Goal: Transaction & Acquisition: Purchase product/service

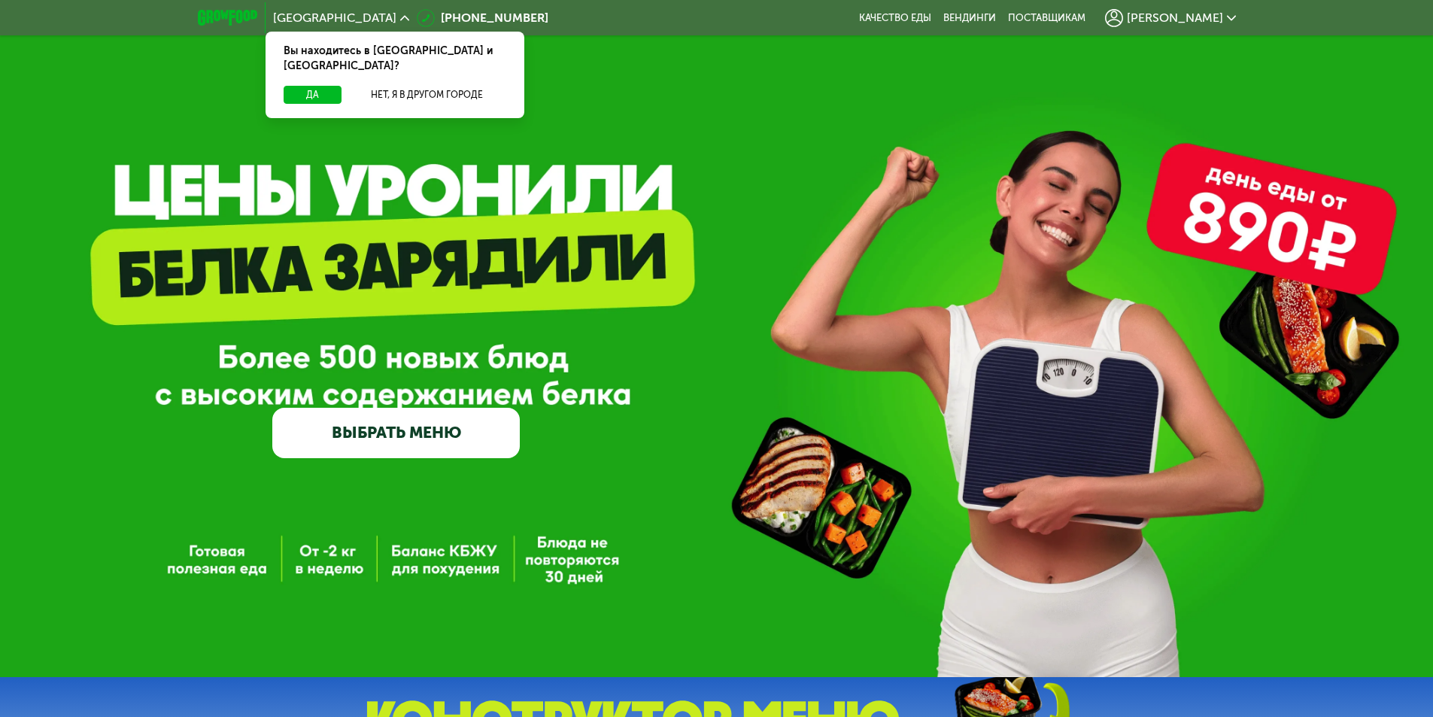
click at [457, 69] on div "Вы находитесь в [GEOGRAPHIC_DATA] и [GEOGRAPHIC_DATA]?" at bounding box center [394, 59] width 259 height 54
click at [457, 86] on button "Нет, я в другом городе" at bounding box center [426, 95] width 159 height 18
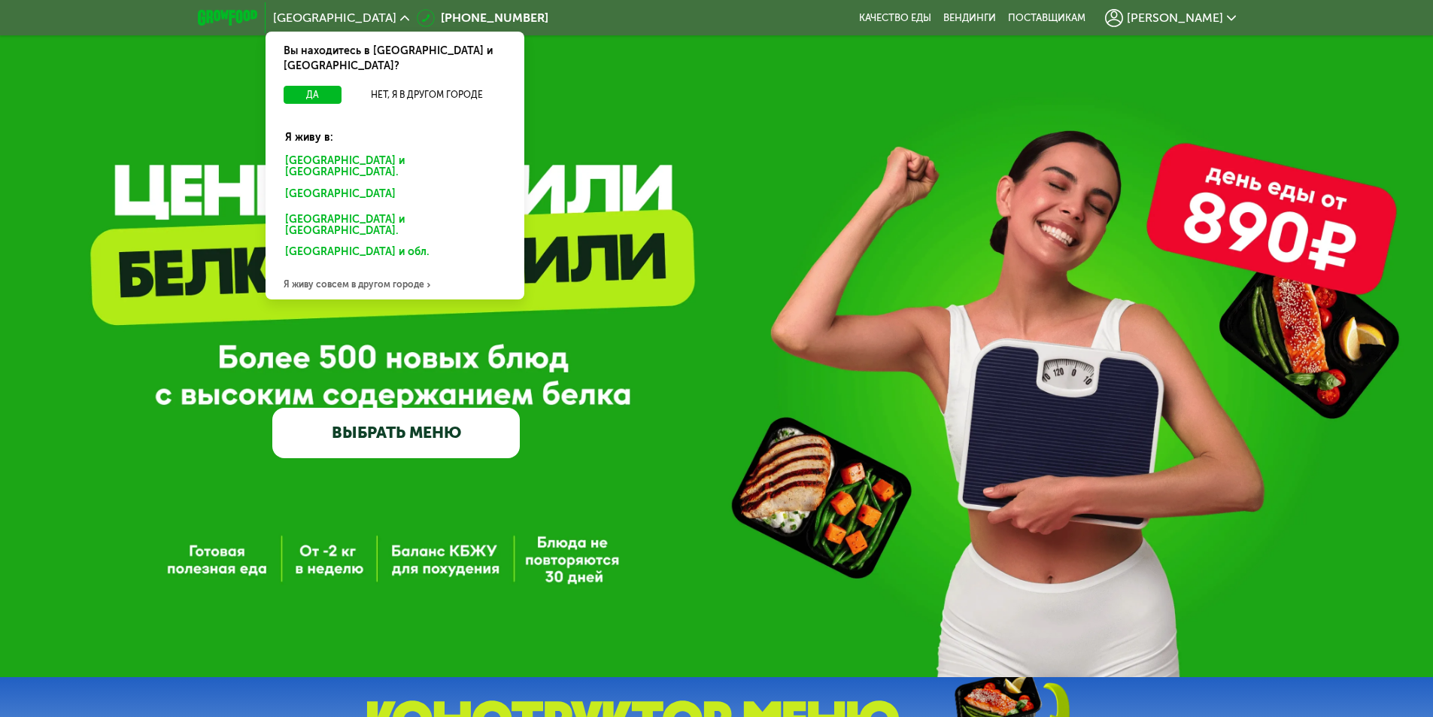
click at [363, 184] on div "[GEOGRAPHIC_DATA] и [GEOGRAPHIC_DATA]." at bounding box center [392, 196] width 235 height 24
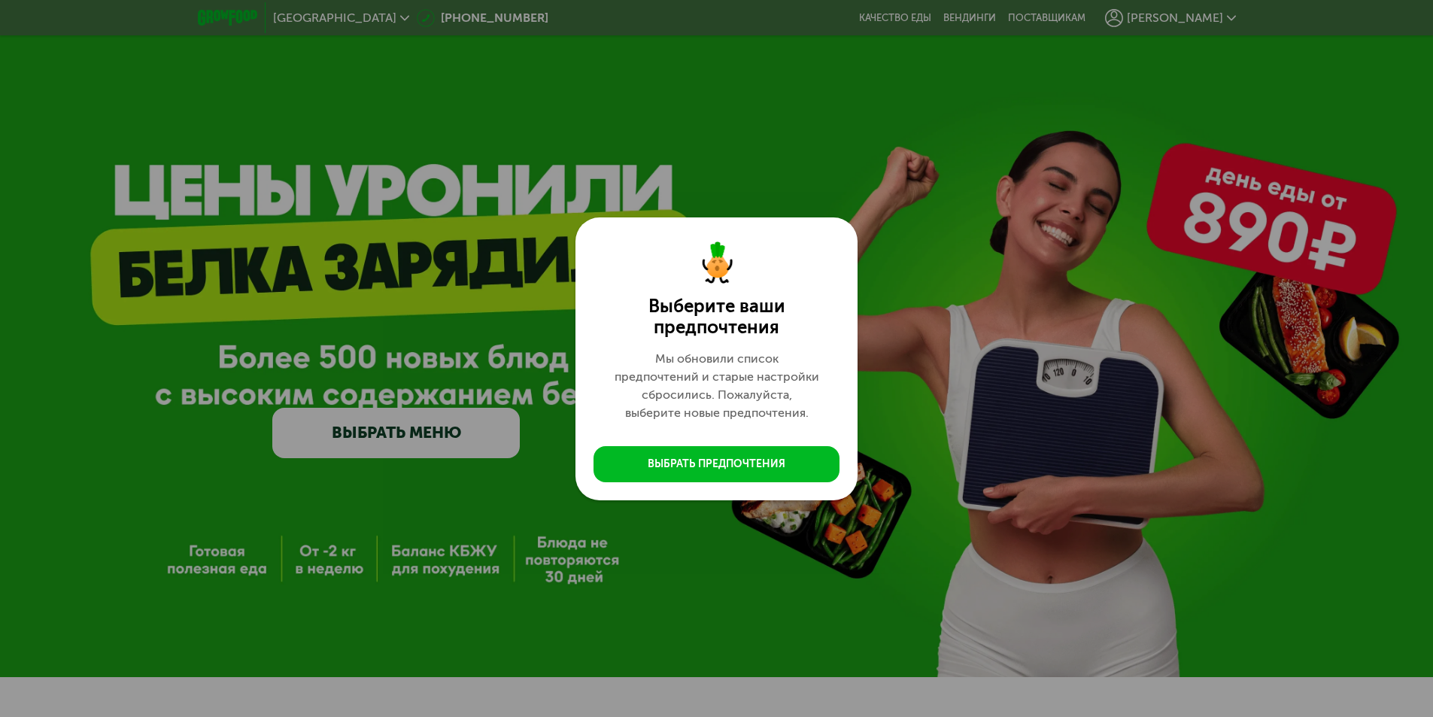
click at [952, 396] on div "Выберите ваши предпочтения Мы обновили список предпочтений и старые настройки с…" at bounding box center [716, 358] width 1433 height 717
click at [782, 453] on button "Выбрать предпочтения" at bounding box center [716, 464] width 246 height 36
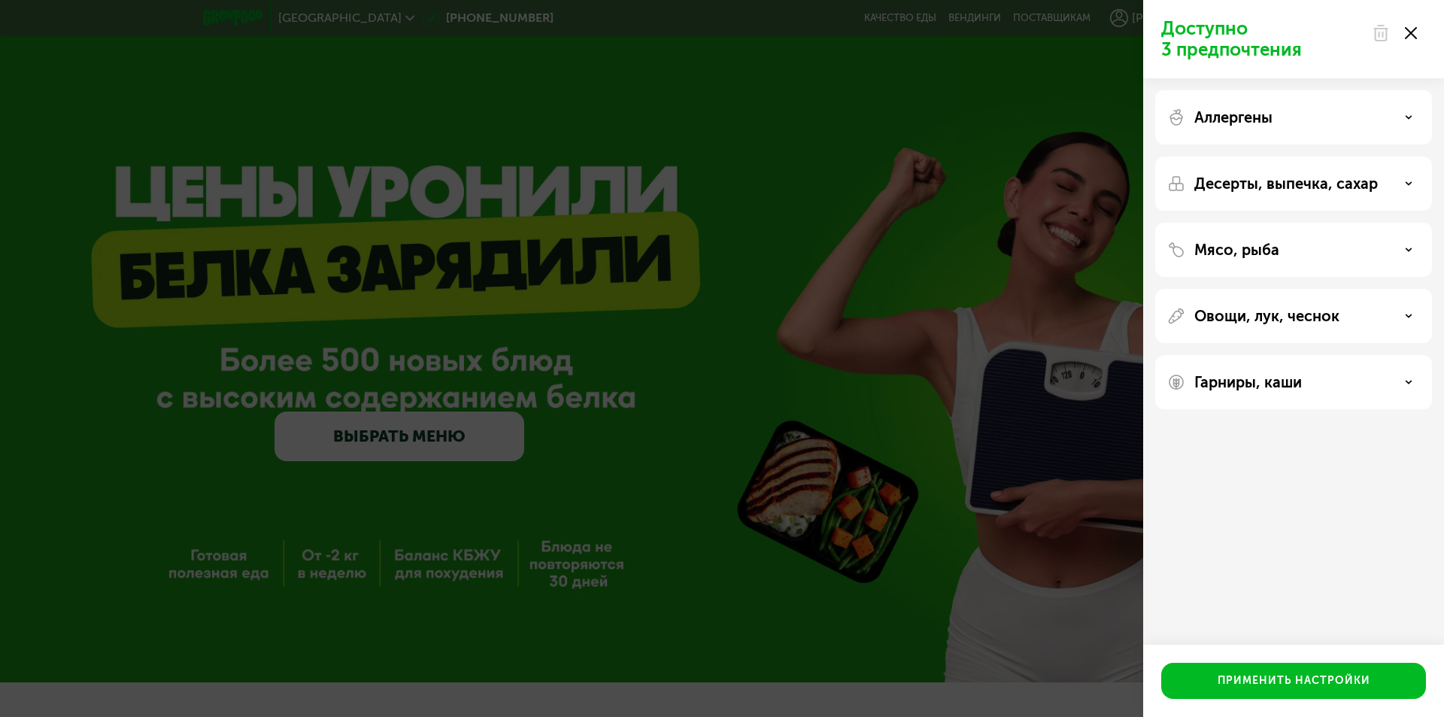
click at [1415, 37] on use at bounding box center [1411, 33] width 12 height 12
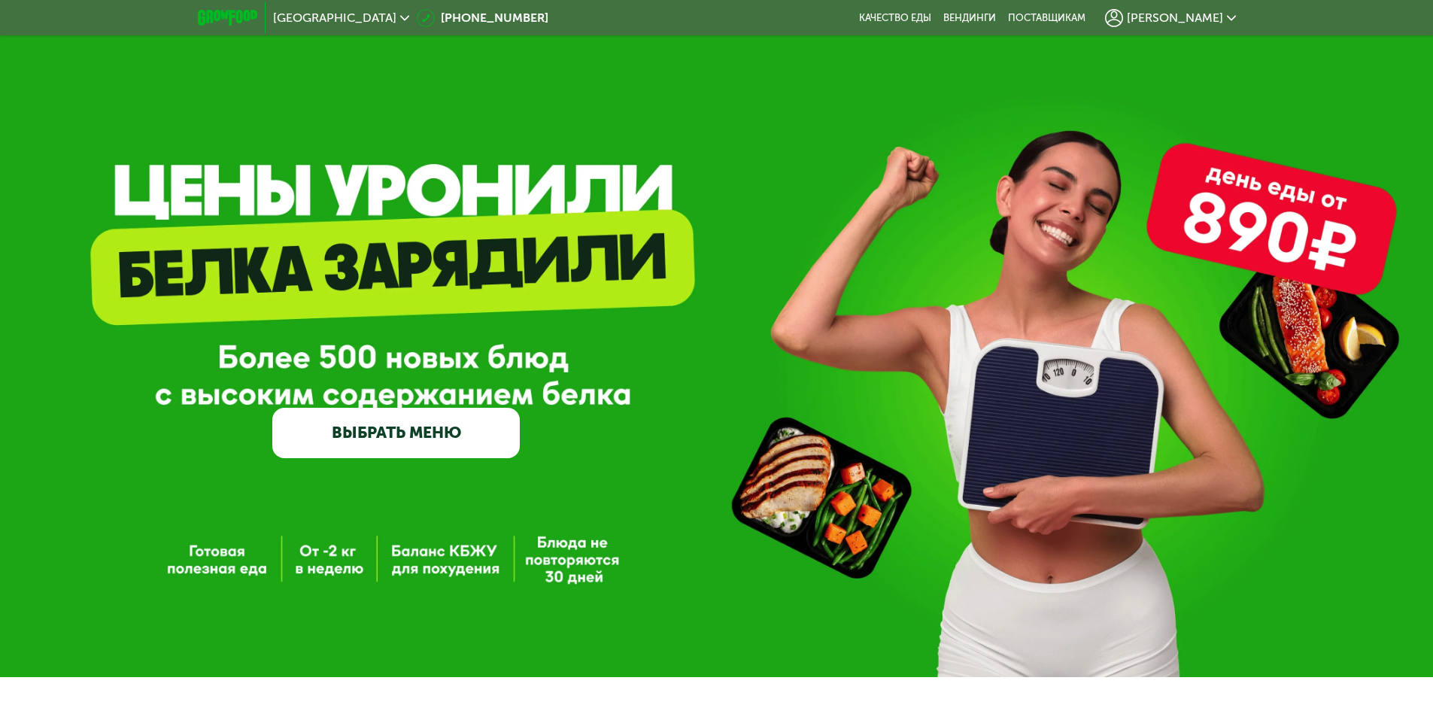
click at [350, 445] on link "ВЫБРАТЬ МЕНЮ" at bounding box center [395, 433] width 247 height 50
click at [451, 441] on link "ВЫБРАТЬ МЕНЮ" at bounding box center [395, 433] width 247 height 50
click at [226, 23] on img at bounding box center [227, 18] width 59 height 16
click at [931, 15] on link "Качество еды" at bounding box center [895, 18] width 72 height 12
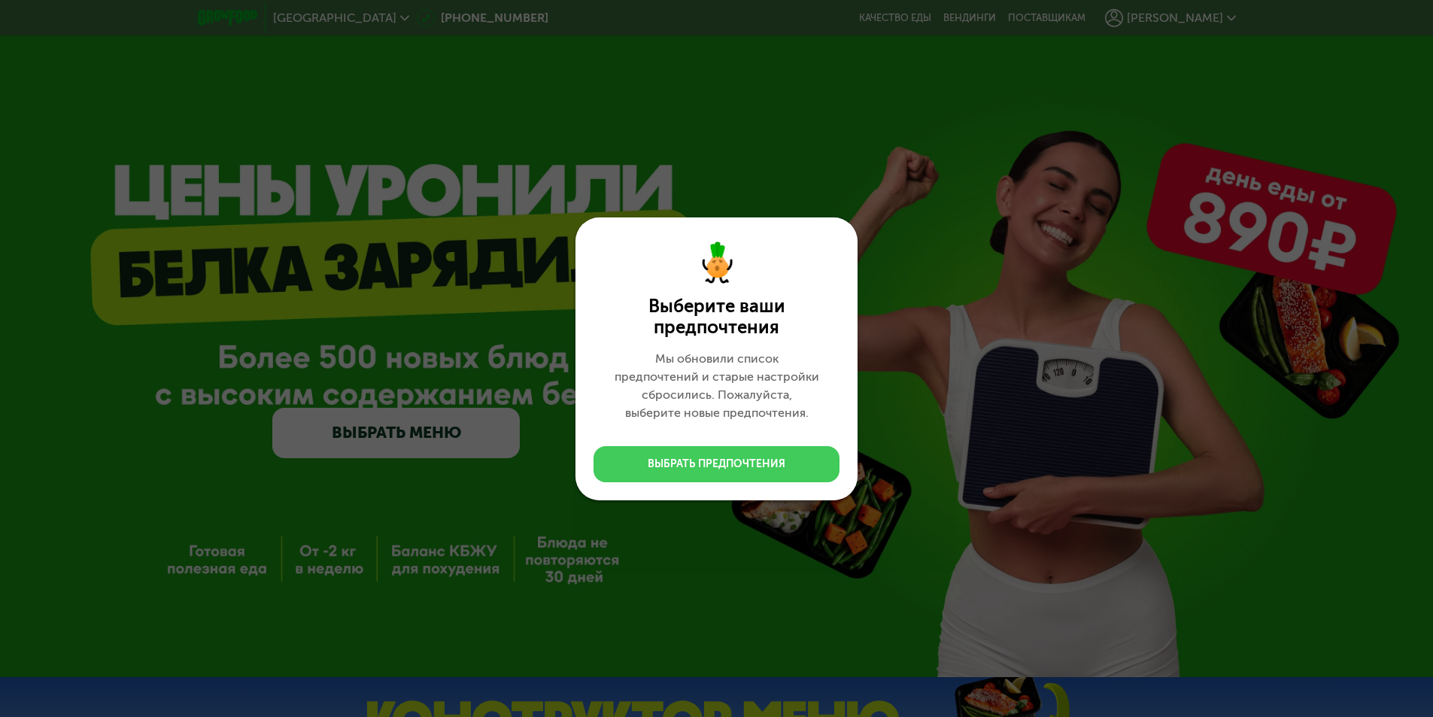
click at [742, 477] on button "Выбрать предпочтения" at bounding box center [716, 464] width 246 height 36
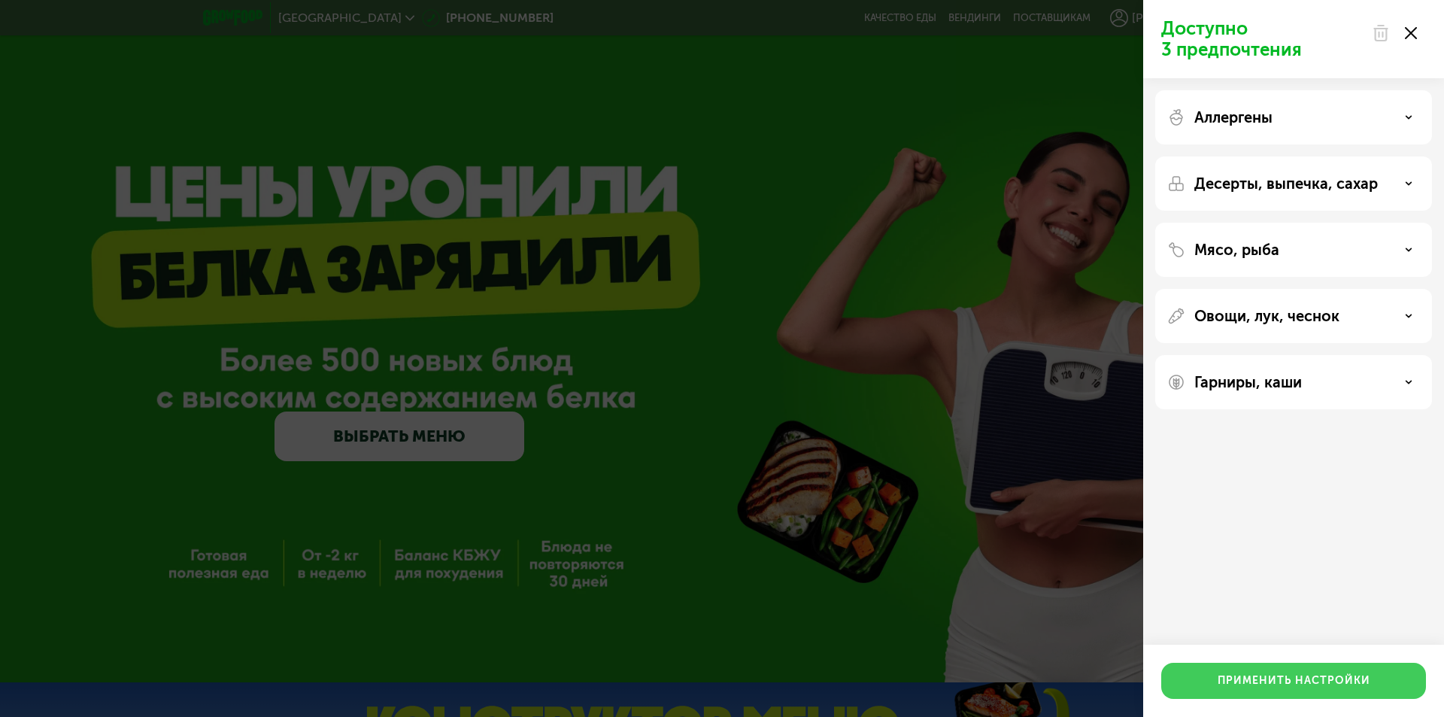
click at [1326, 684] on div "Применить настройки" at bounding box center [1294, 680] width 153 height 15
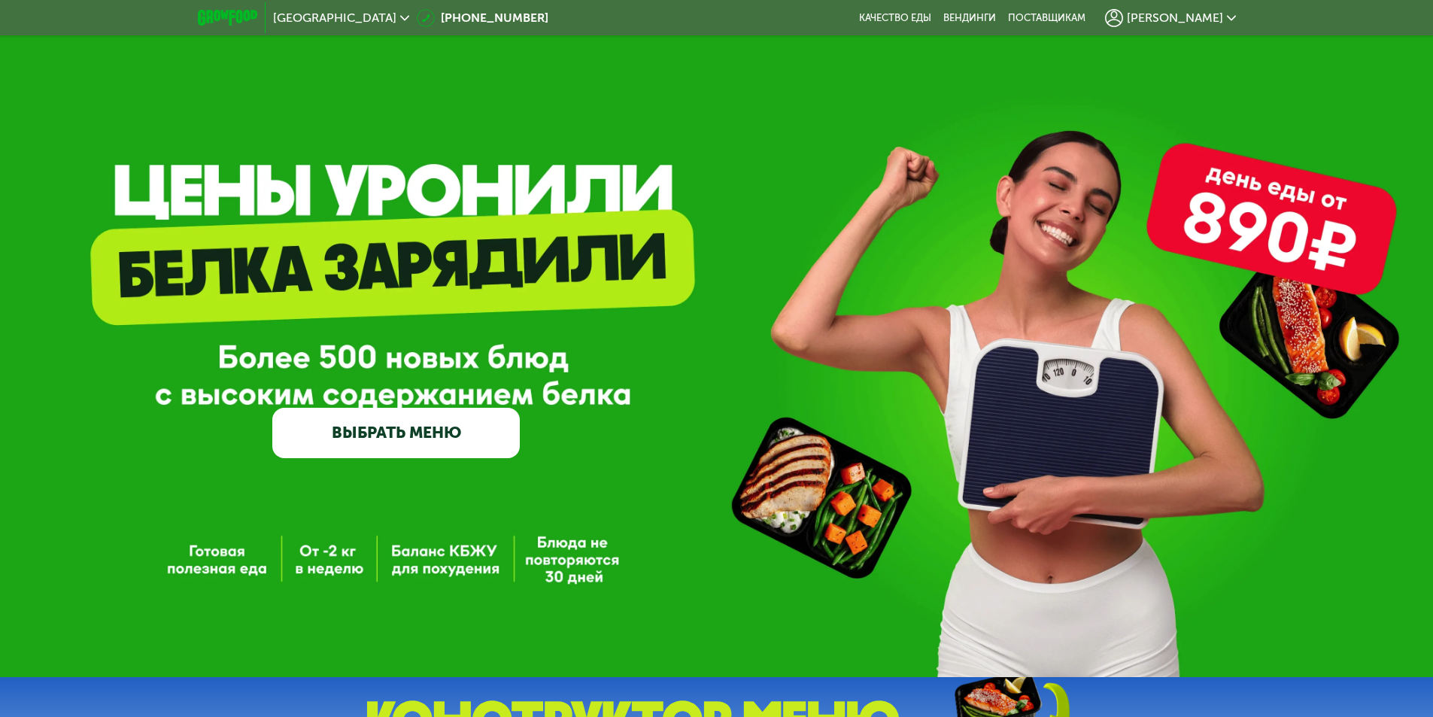
click at [1280, 221] on div "GrowFood — доставка правильного питания ВЫБРАТЬ МЕНЮ" at bounding box center [716, 338] width 1433 height 677
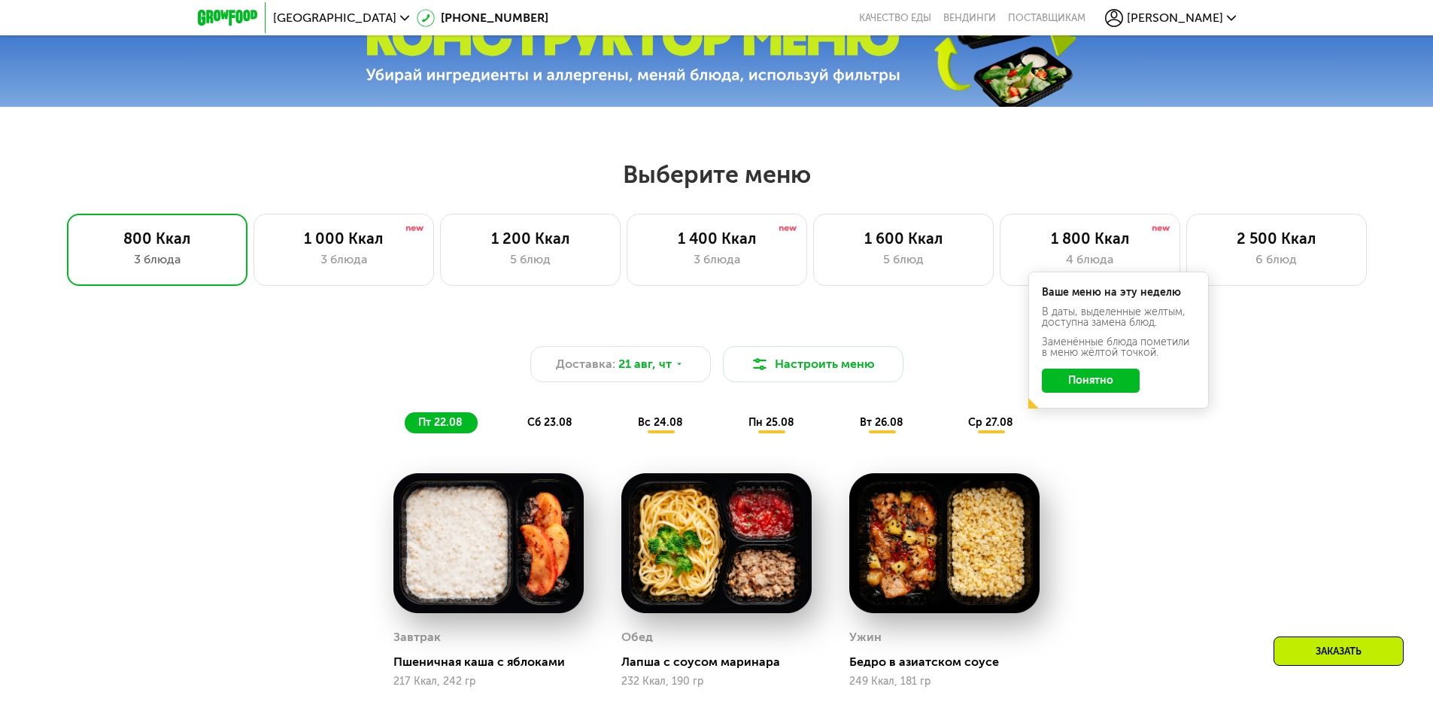
scroll to position [752, 0]
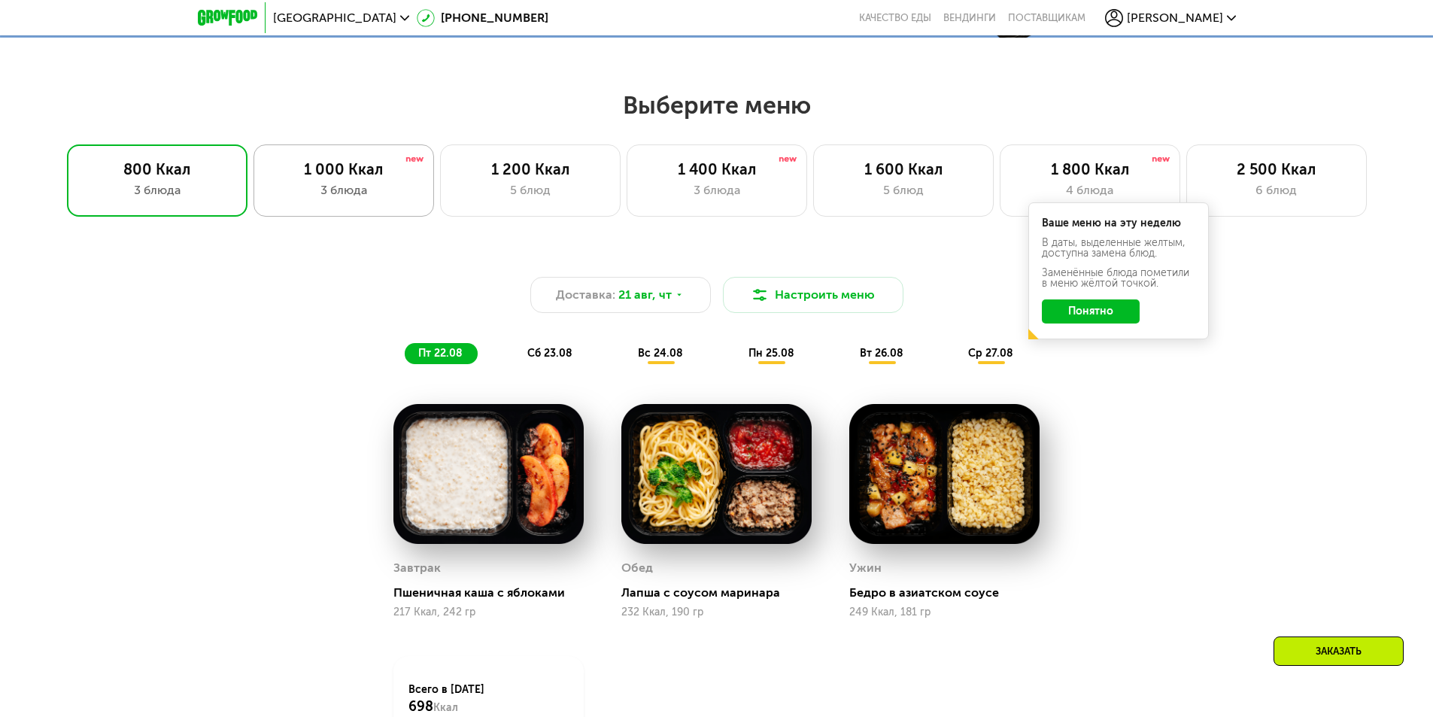
click at [361, 196] on div "3 блюда" at bounding box center [343, 190] width 149 height 18
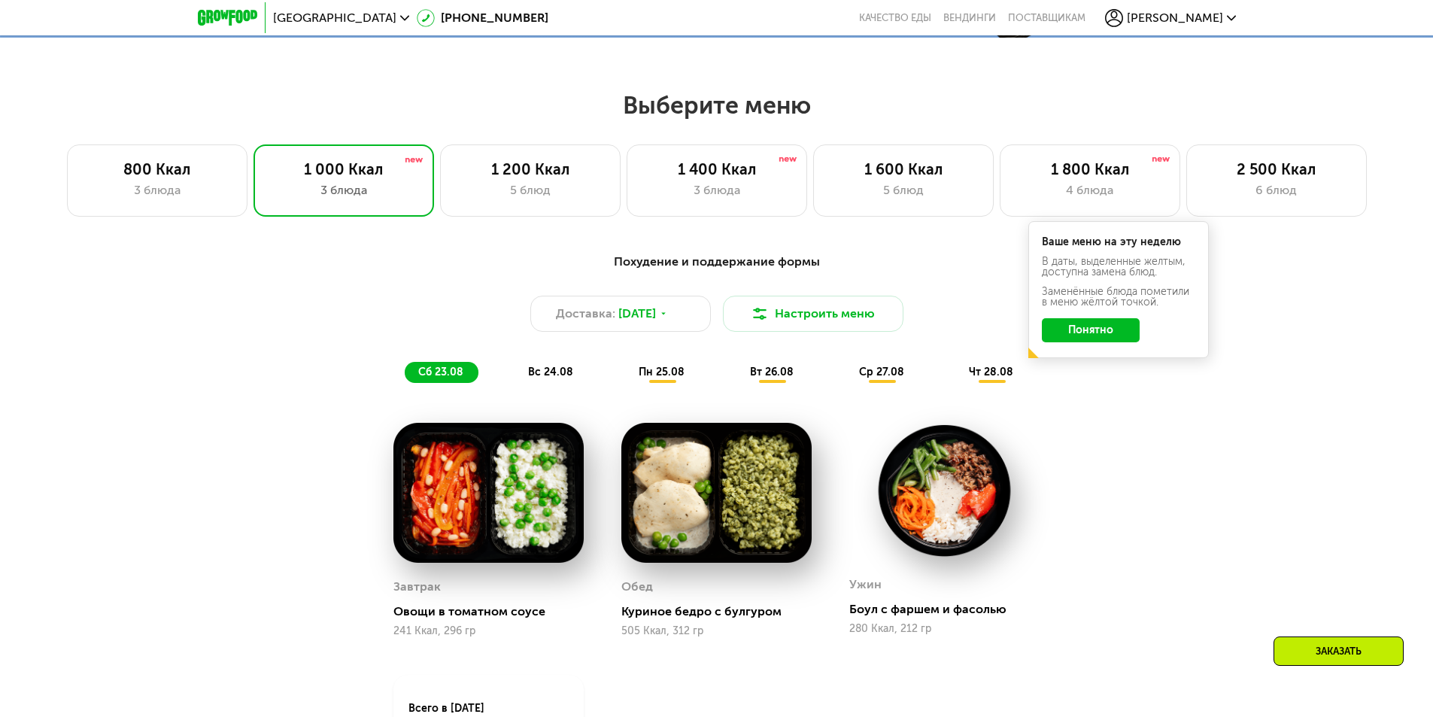
click at [1088, 336] on button "Понятно" at bounding box center [1091, 330] width 98 height 24
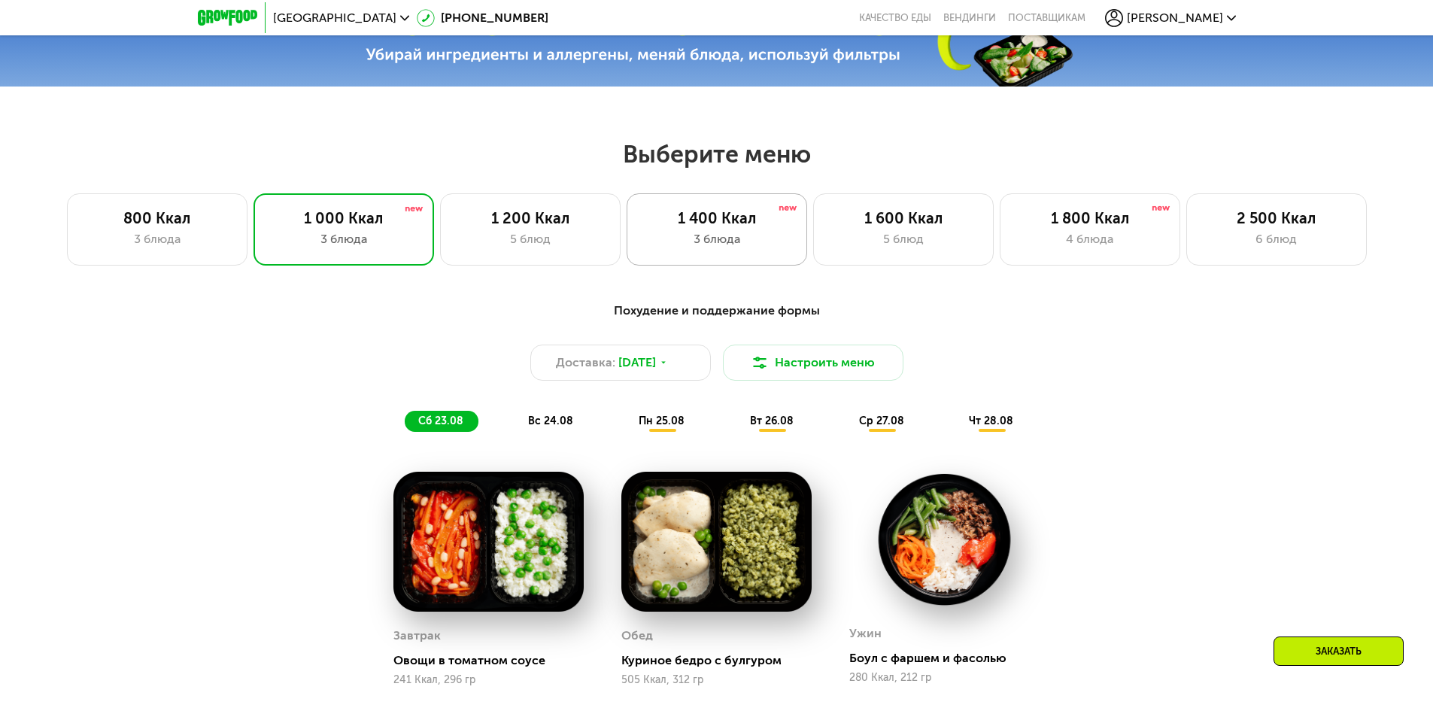
scroll to position [677, 0]
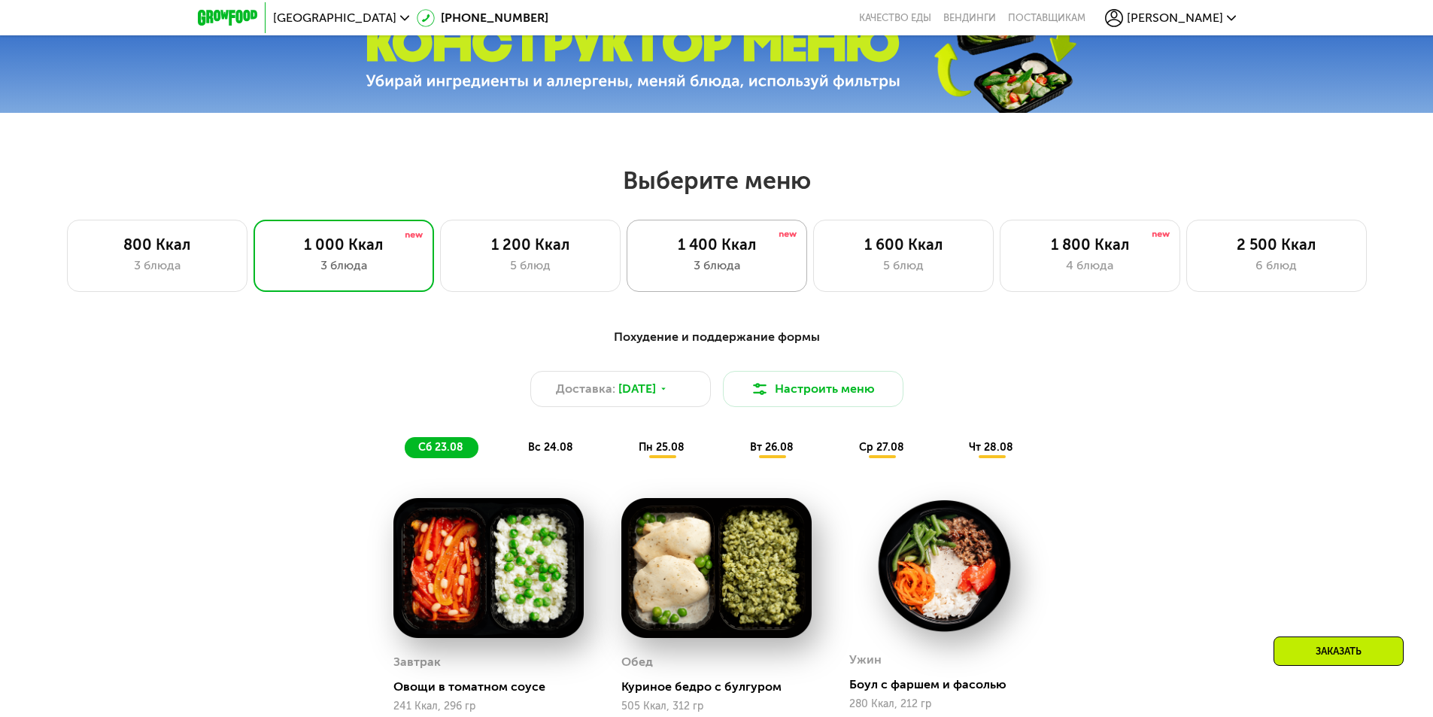
click at [729, 274] on div "3 блюда" at bounding box center [716, 265] width 149 height 18
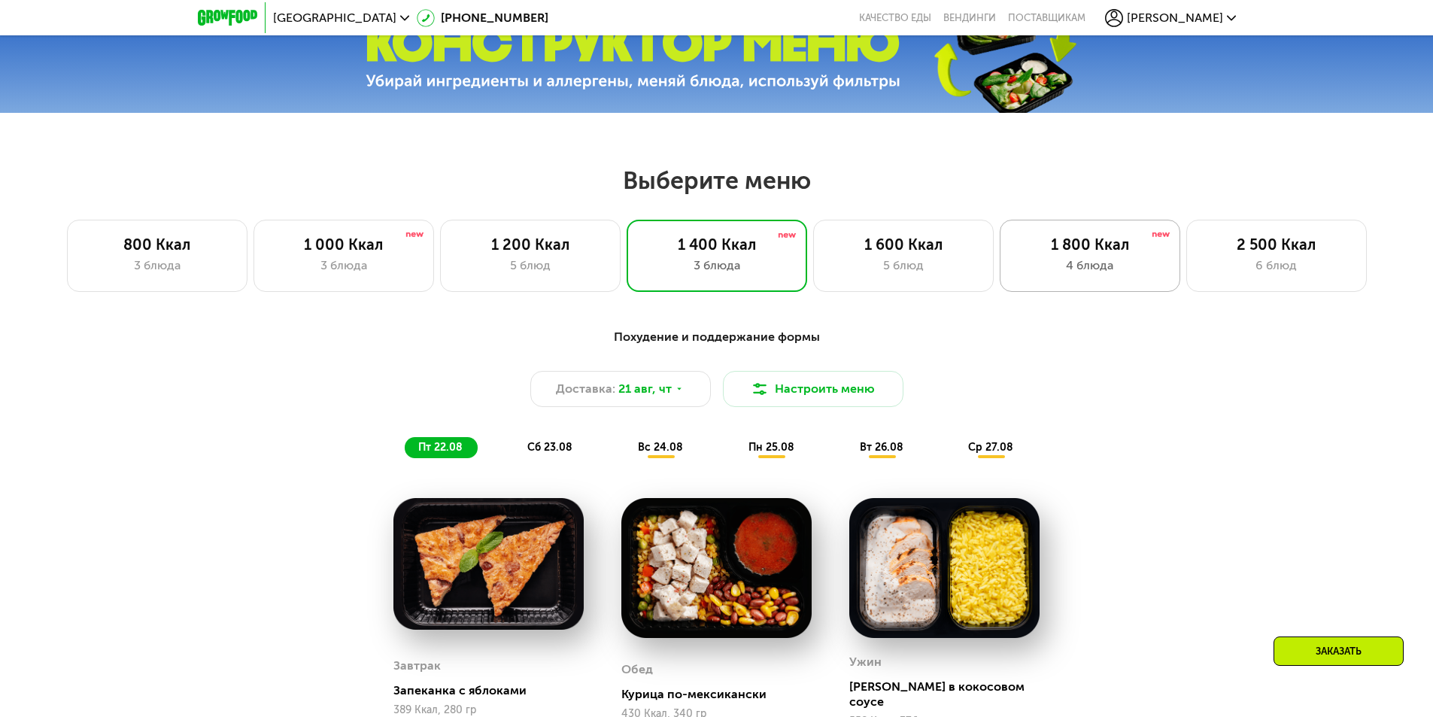
click at [1096, 262] on div "4 блюда" at bounding box center [1089, 265] width 149 height 18
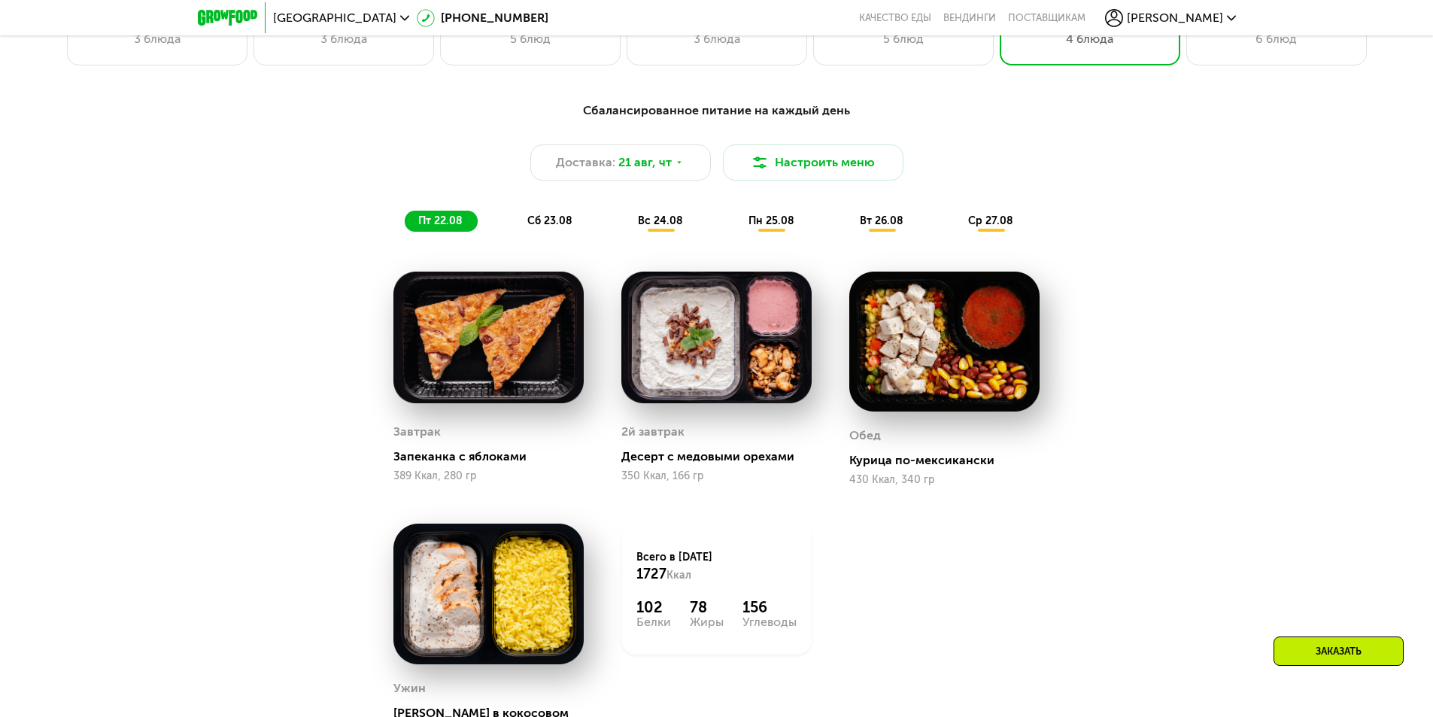
scroll to position [903, 0]
click at [857, 168] on button "Настроить меню" at bounding box center [813, 163] width 181 height 36
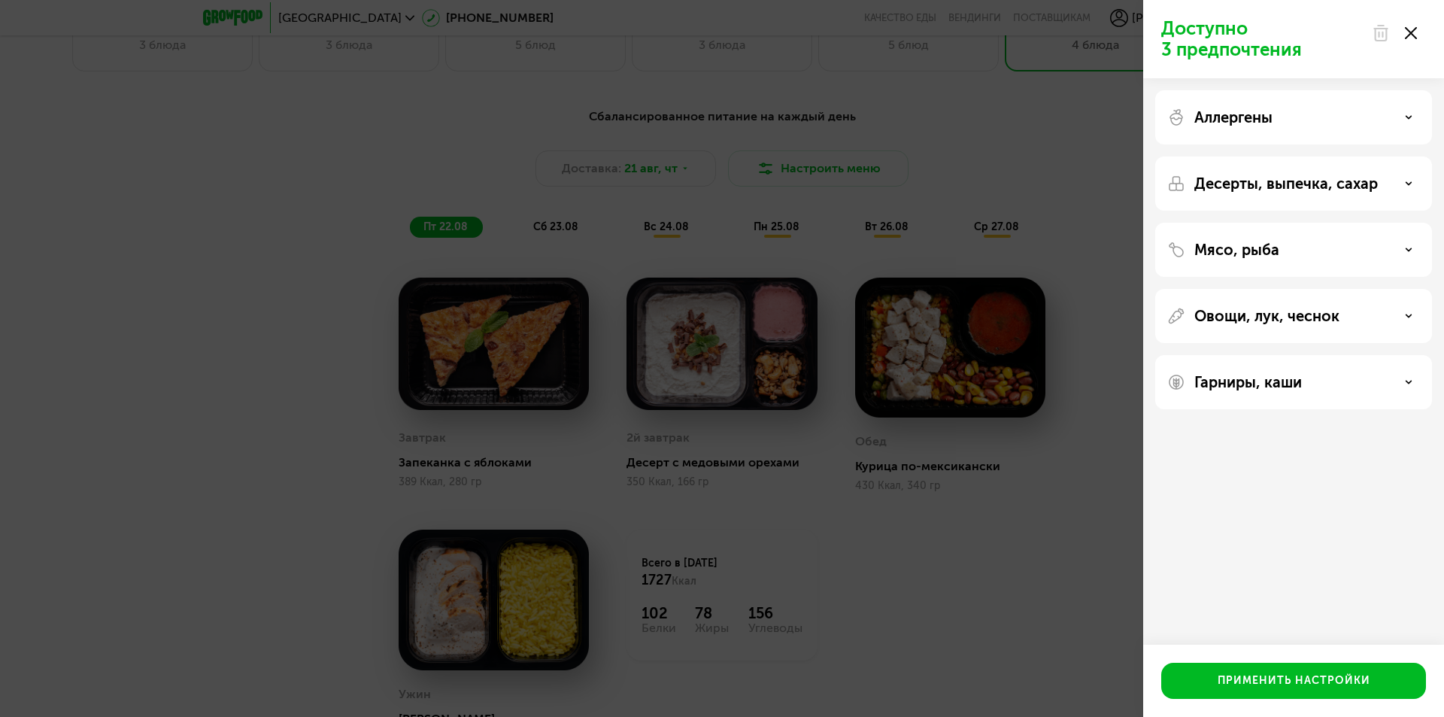
click at [1420, 33] on div at bounding box center [1394, 33] width 63 height 30
click at [1333, 688] on div "Применить настройки" at bounding box center [1294, 680] width 153 height 15
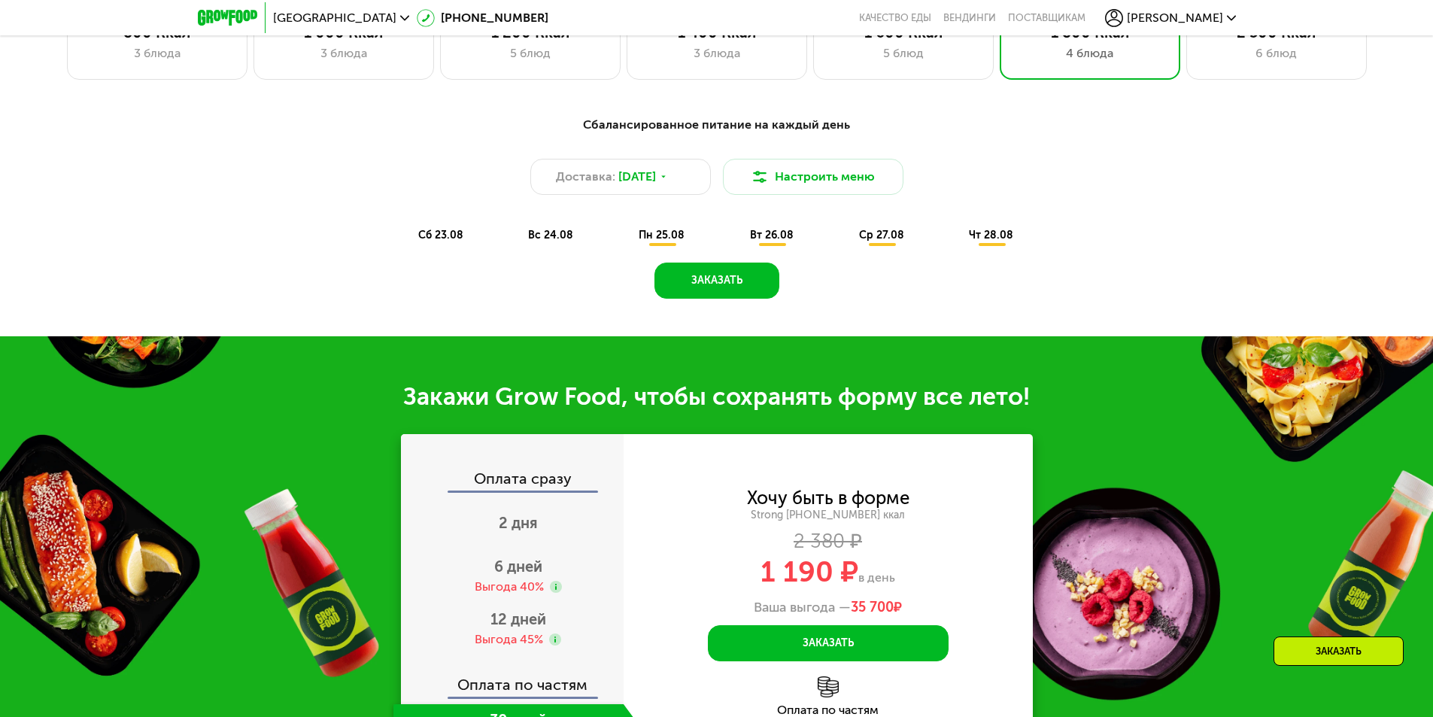
scroll to position [526, 0]
